Goal: Task Accomplishment & Management: Use online tool/utility

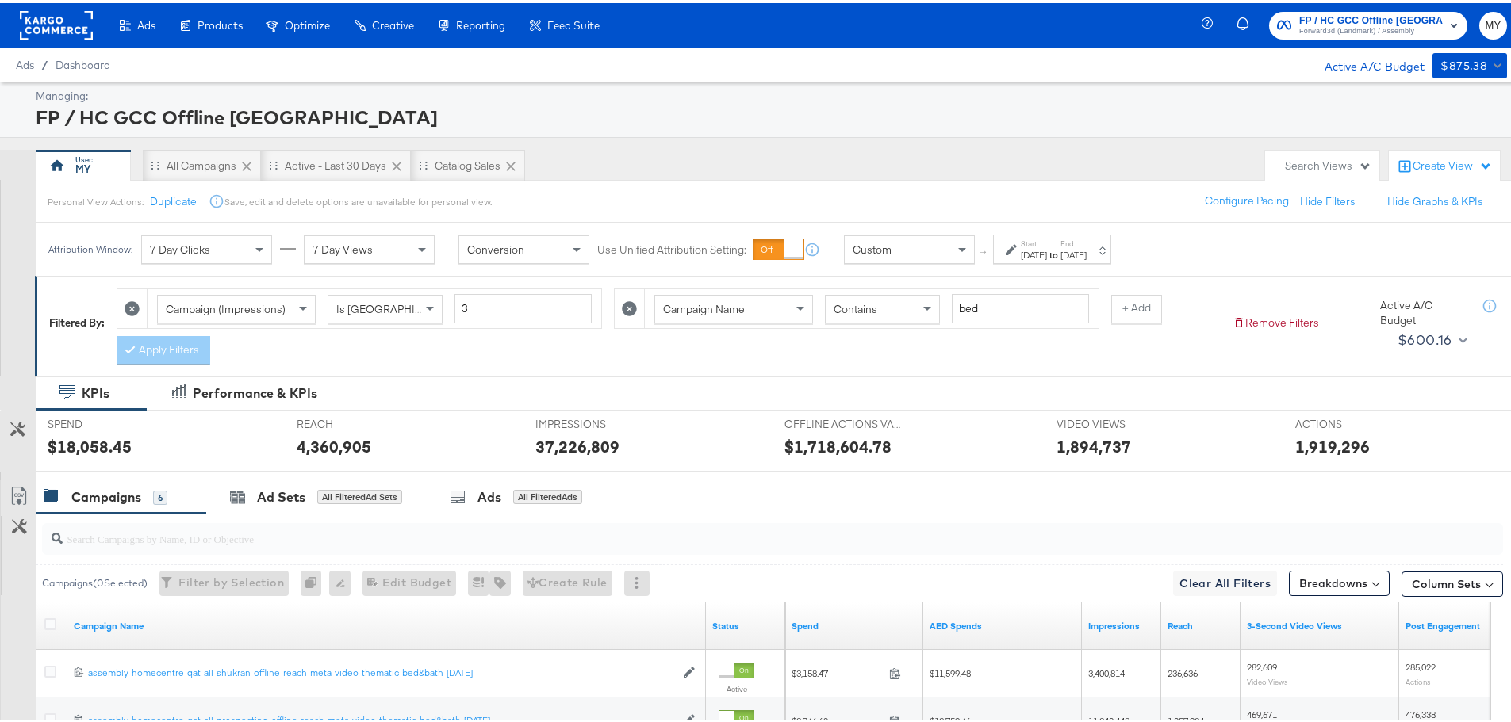
click at [635, 314] on button at bounding box center [629, 305] width 17 height 17
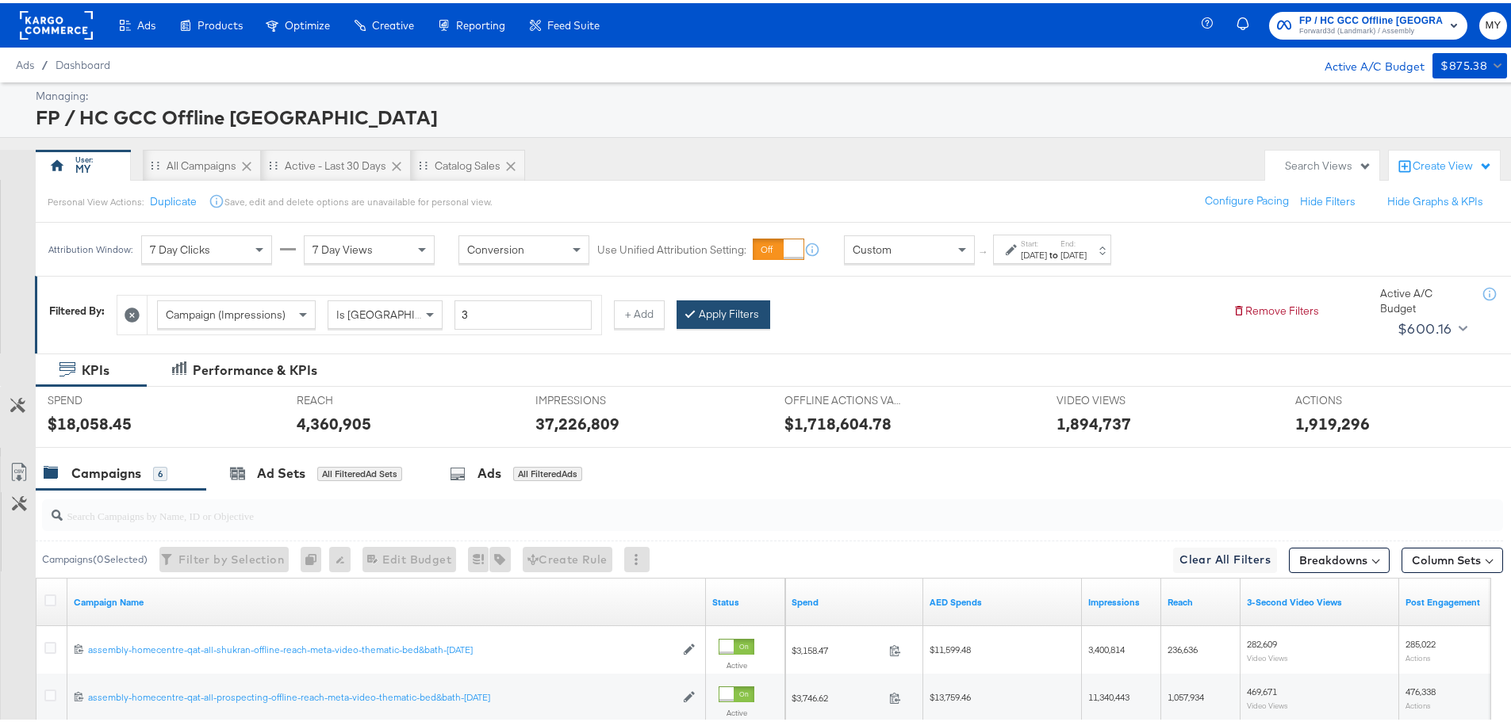
click at [728, 318] on button "Apply Filters" at bounding box center [723, 311] width 94 height 29
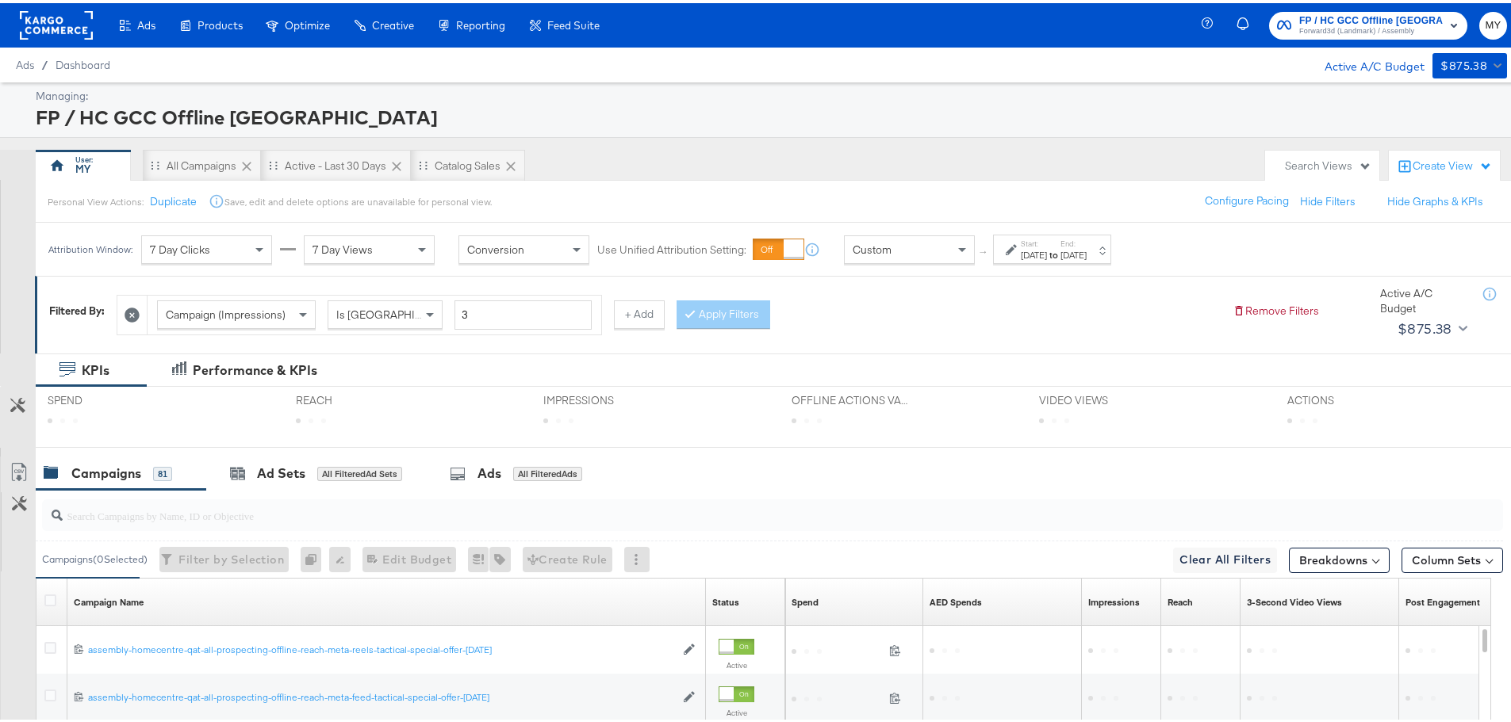
click at [1040, 253] on div "[DATE]" at bounding box center [1033, 252] width 26 height 13
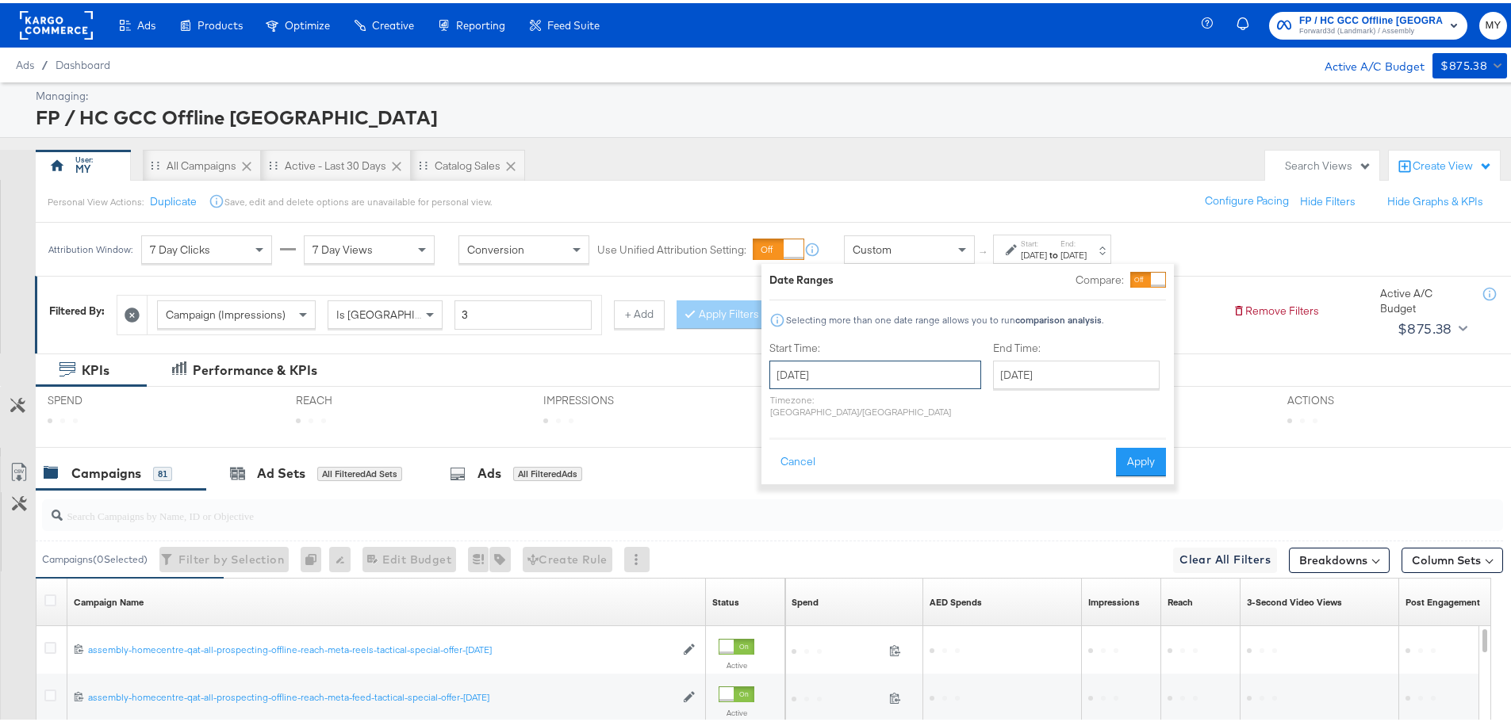
click at [917, 369] on input "[DATE]" at bounding box center [875, 372] width 212 height 29
click at [948, 407] on span "›" at bounding box center [949, 404] width 25 height 24
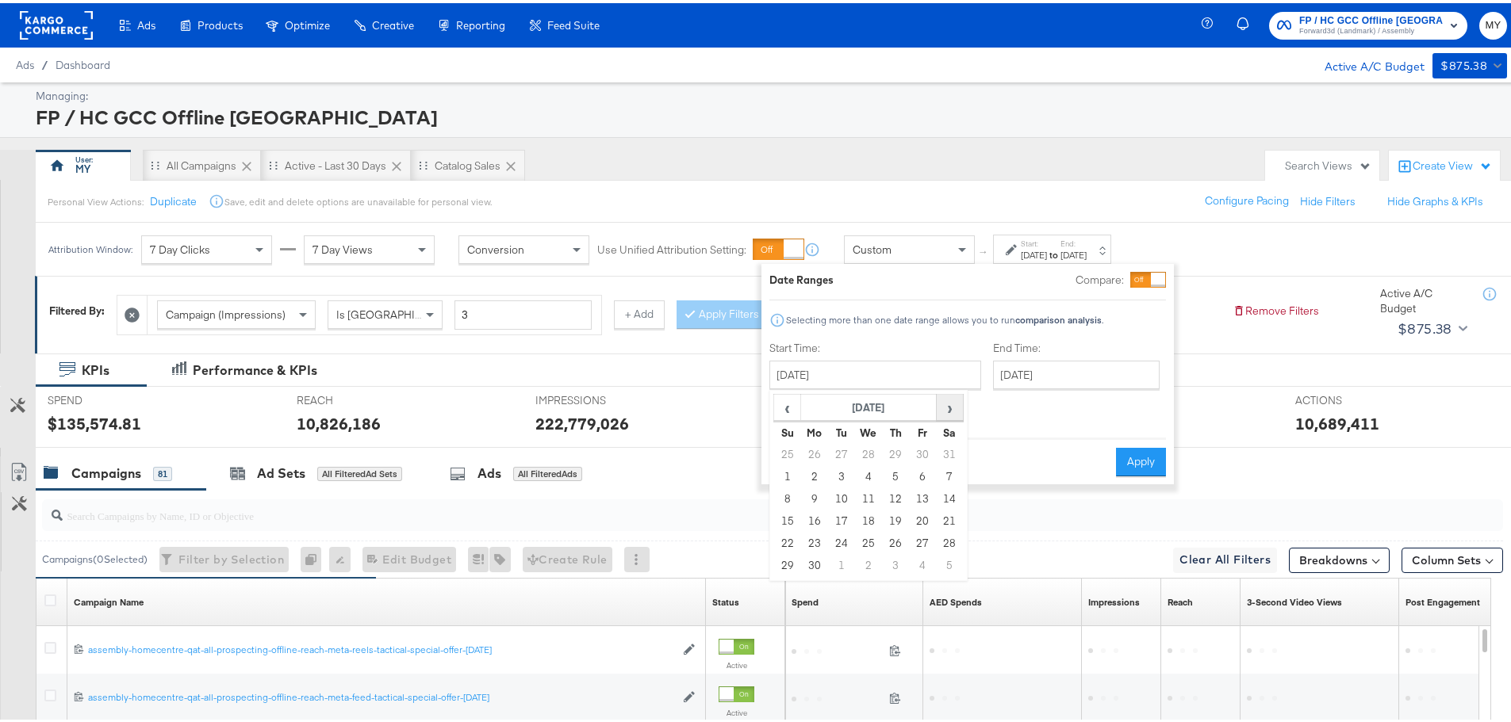
click at [948, 407] on span "›" at bounding box center [949, 404] width 25 height 24
drag, startPoint x: 948, startPoint y: 407, endPoint x: 818, endPoint y: 445, distance: 135.5
click at [818, 445] on table "‹ [DATE] › Su Mo Tu We Th Fr Sa 29 30 1 2 3 4 5 6 7 8 9 10 11 12 13 14 15 16 17…" at bounding box center [868, 482] width 190 height 183
click at [848, 452] on td "1" at bounding box center [841, 452] width 27 height 22
type input "[DATE]"
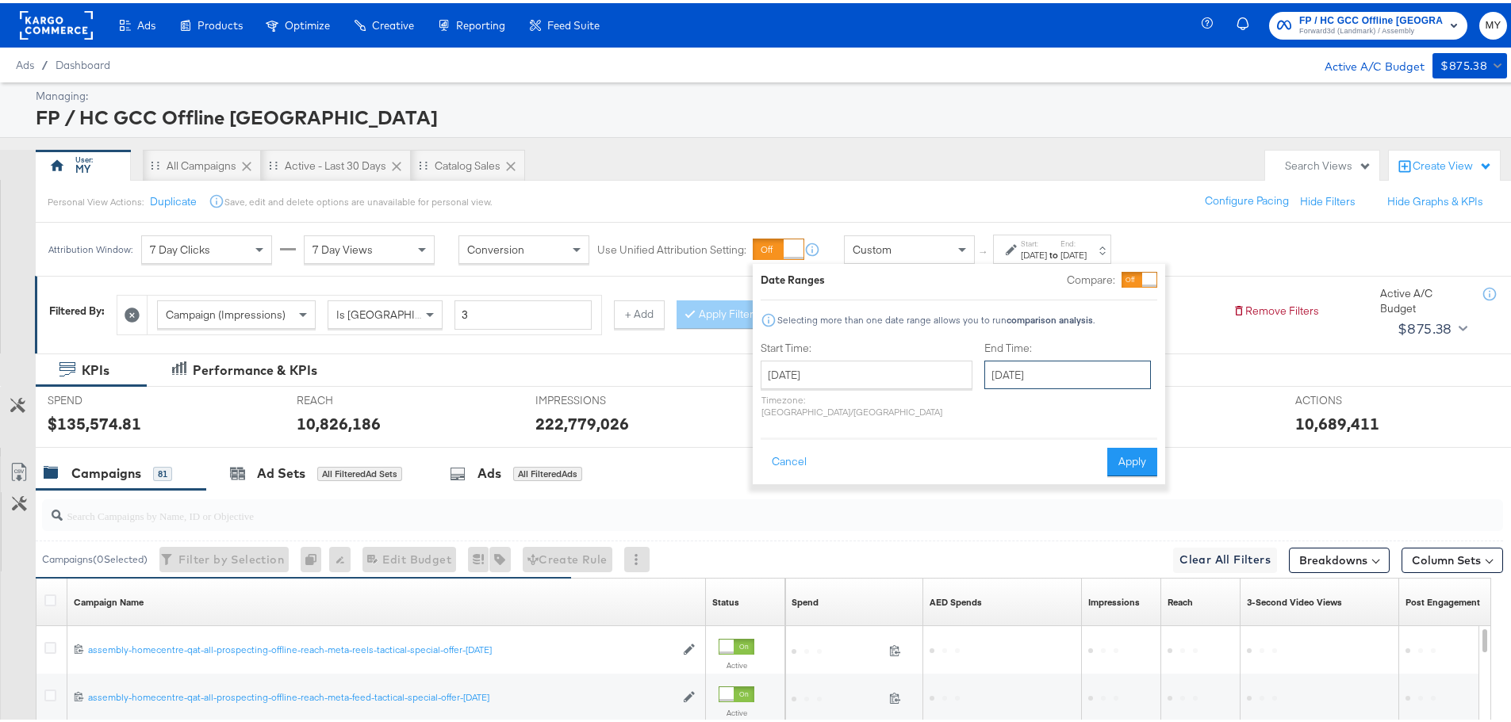
click at [1011, 362] on input "[DATE]" at bounding box center [1067, 372] width 167 height 29
click at [990, 405] on span "‹" at bounding box center [1002, 404] width 25 height 24
click at [1043, 533] on td "30" at bounding box center [1056, 541] width 27 height 22
type input "[DATE]"
click at [1137, 447] on button "Apply" at bounding box center [1138, 459] width 50 height 29
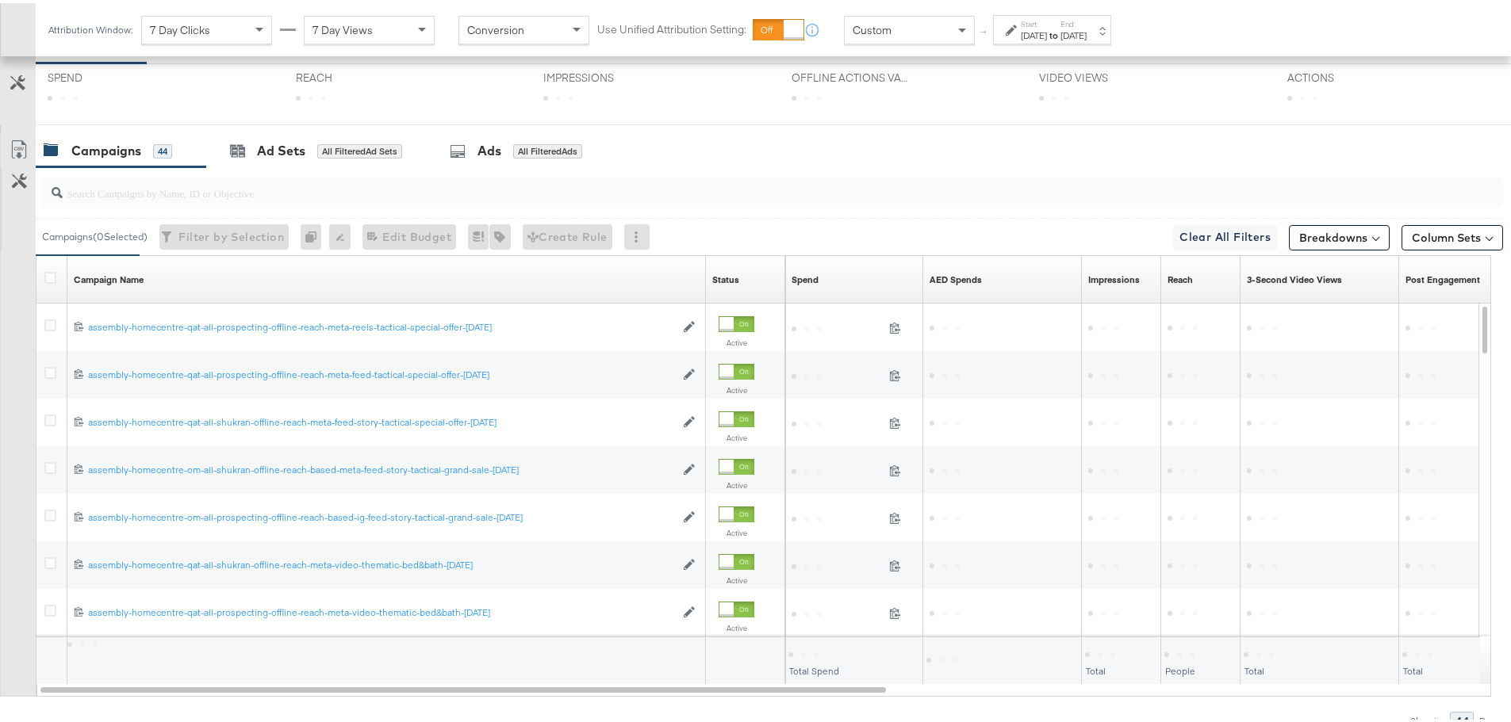
scroll to position [324, 0]
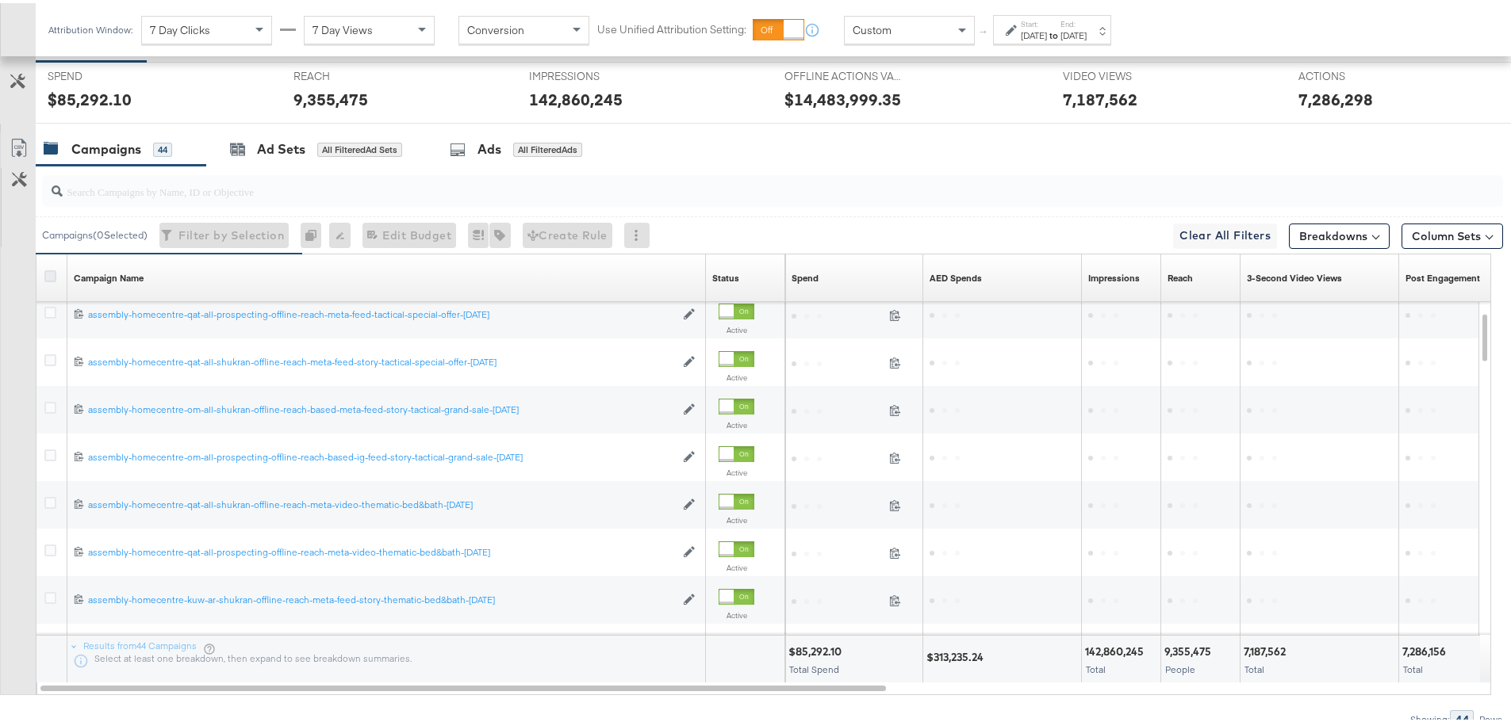
click at [53, 271] on icon at bounding box center [50, 273] width 12 height 12
click at [0, 0] on input "checkbox" at bounding box center [0, 0] width 0 height 0
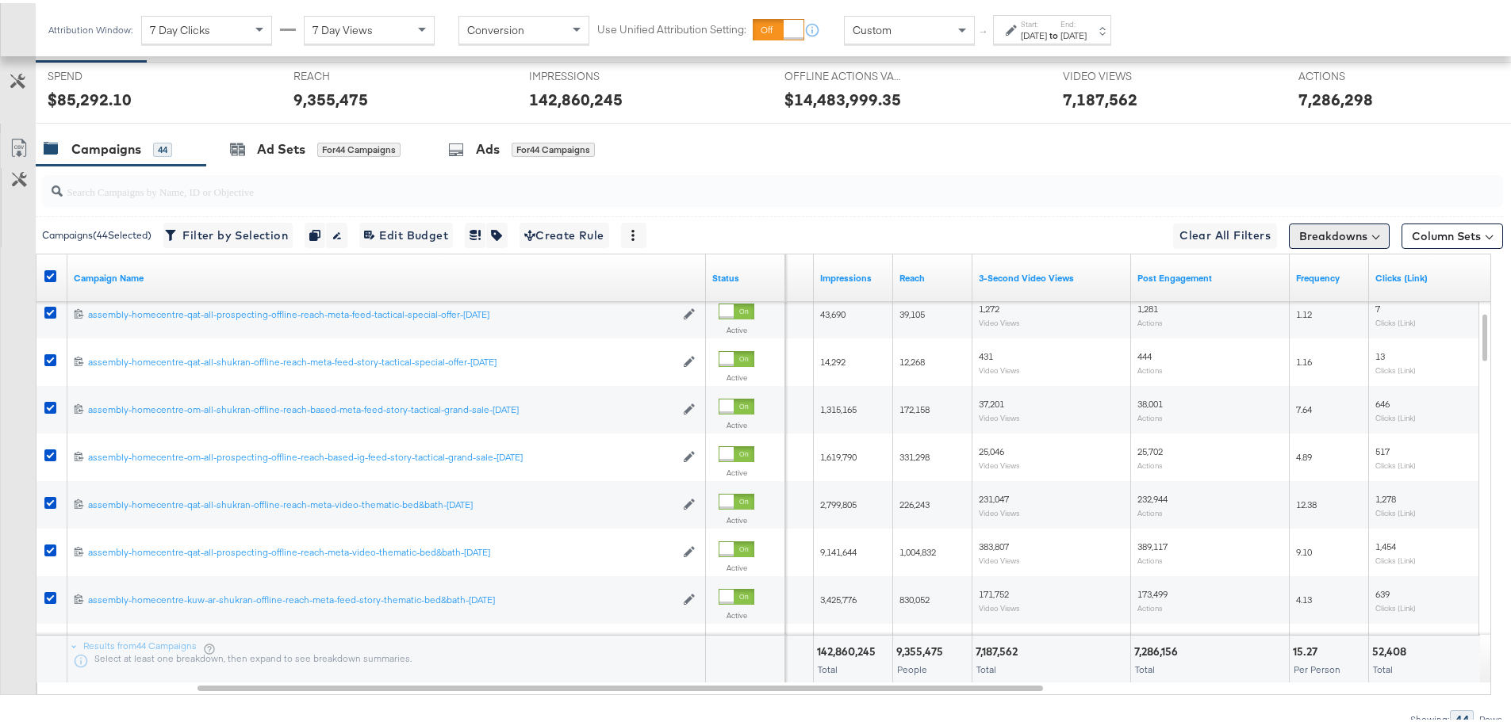
click at [1300, 231] on button "Breakdowns" at bounding box center [1338, 232] width 101 height 25
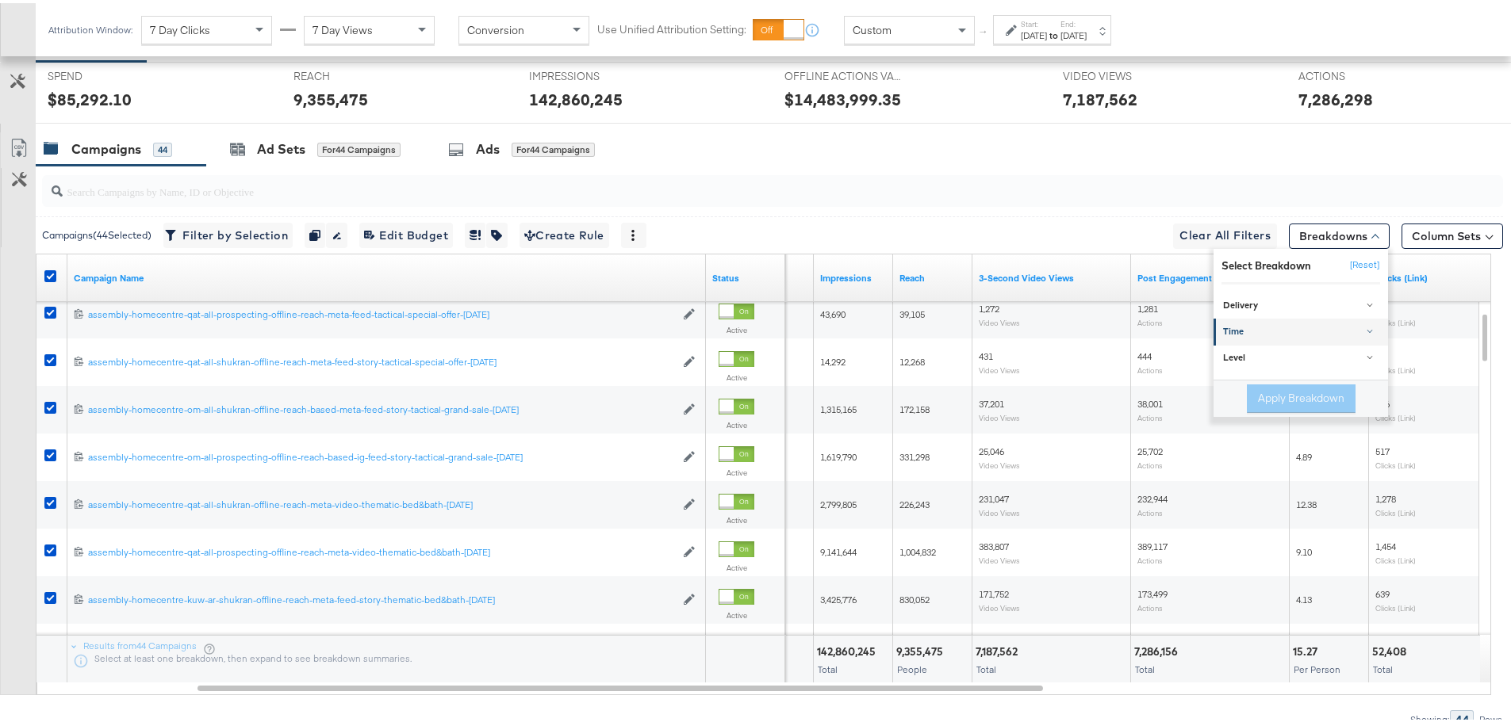
click at [1243, 324] on div "Time" at bounding box center [1302, 329] width 158 height 13
click at [1243, 394] on div "Two Weeks" at bounding box center [1302, 400] width 172 height 16
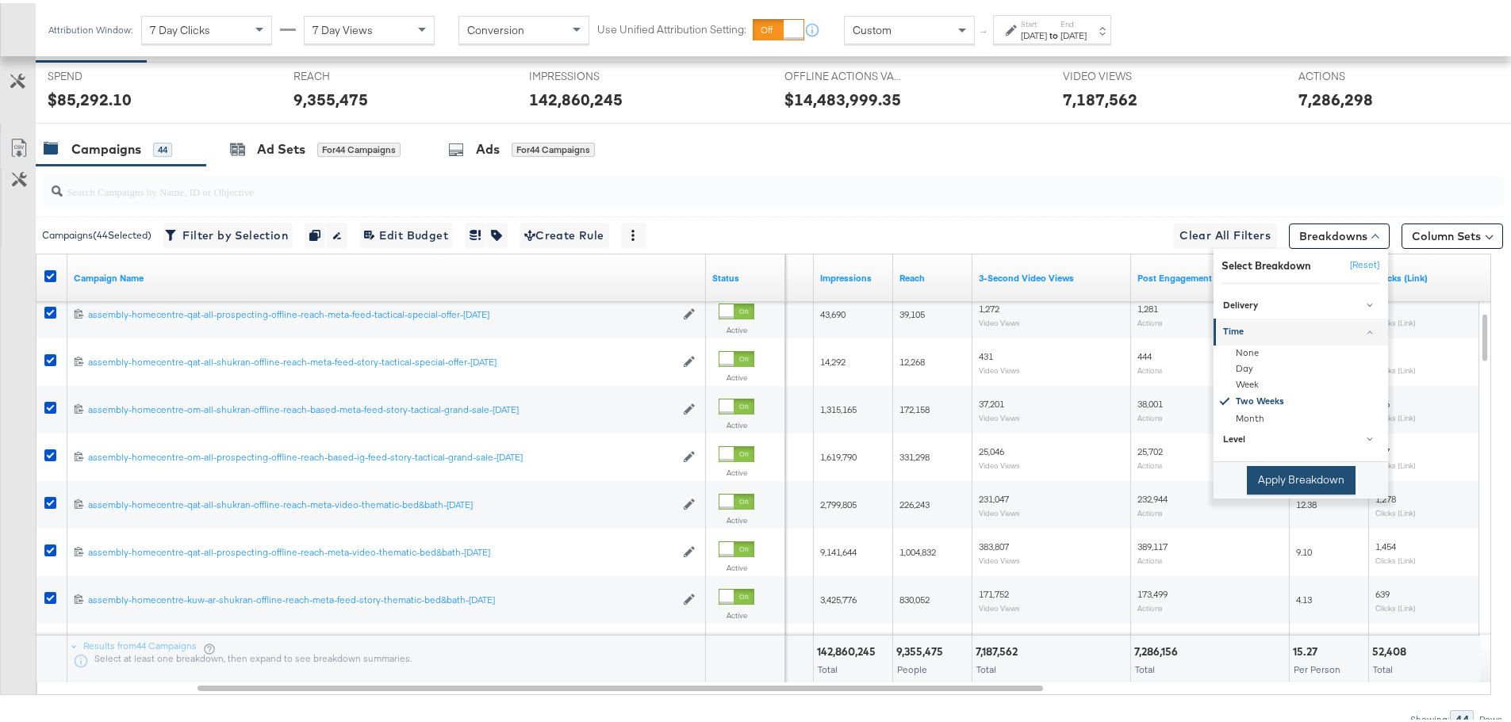
click at [1278, 477] on button "Apply Breakdown" at bounding box center [1300, 477] width 109 height 29
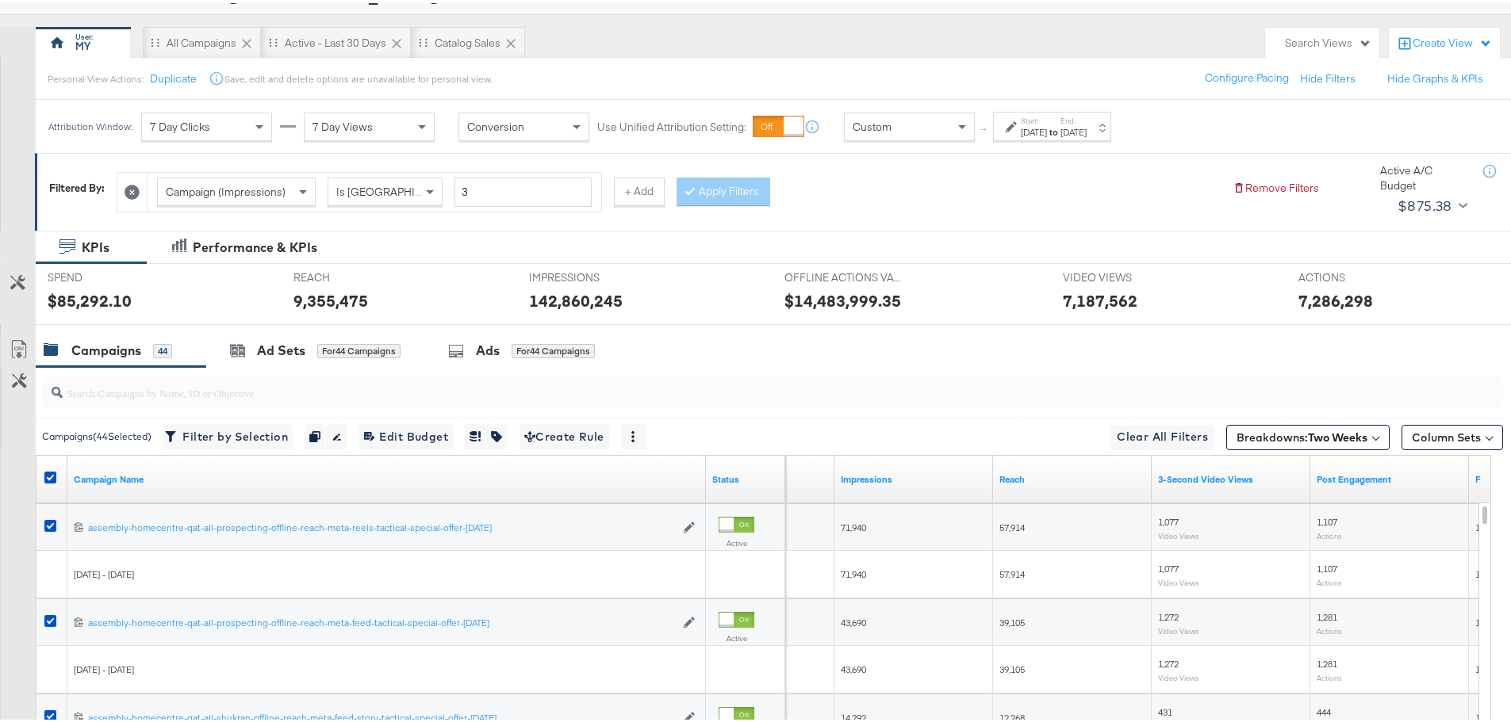
scroll to position [124, 0]
click at [24, 347] on icon at bounding box center [19, 345] width 19 height 19
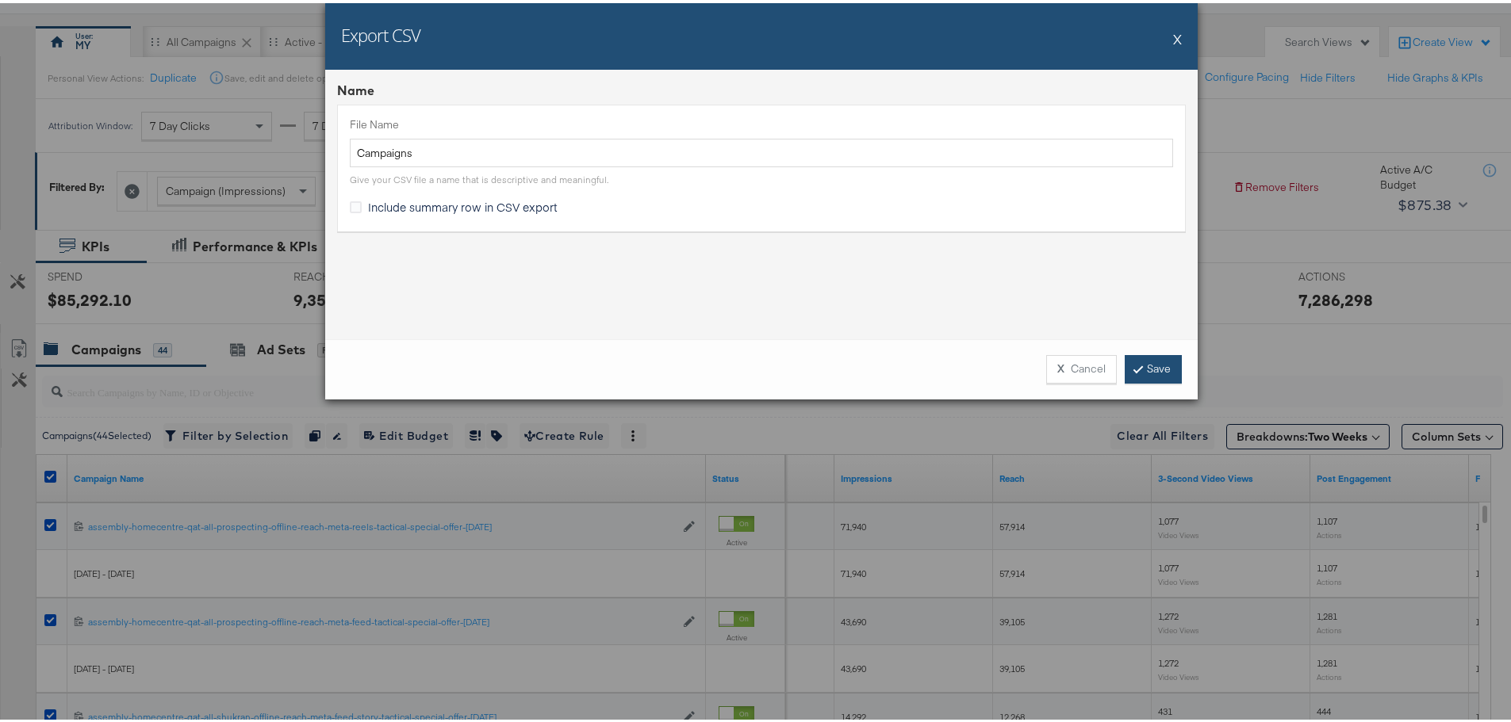
click at [1155, 365] on link "Save" at bounding box center [1152, 366] width 57 height 29
